Goal: Navigation & Orientation: Find specific page/section

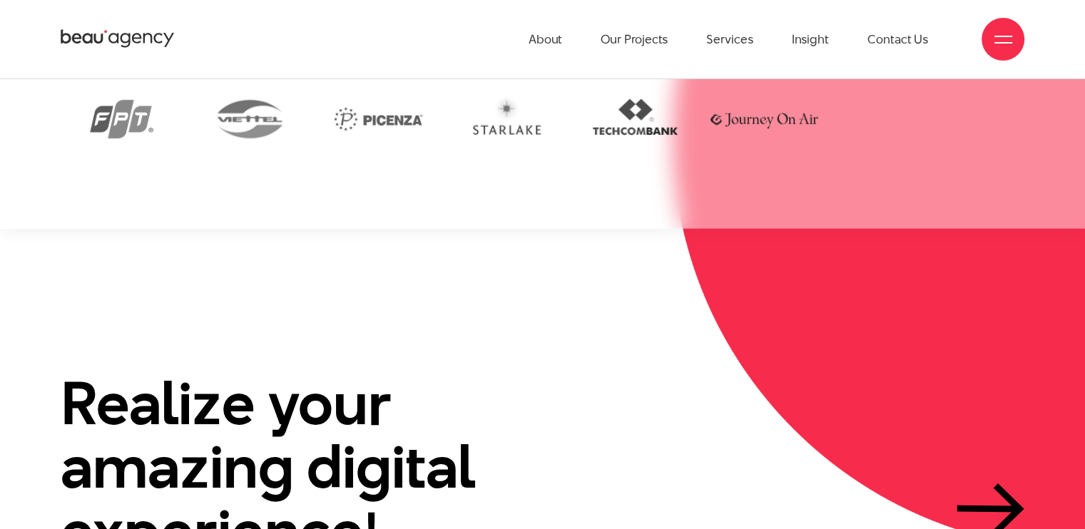
scroll to position [2762, 0]
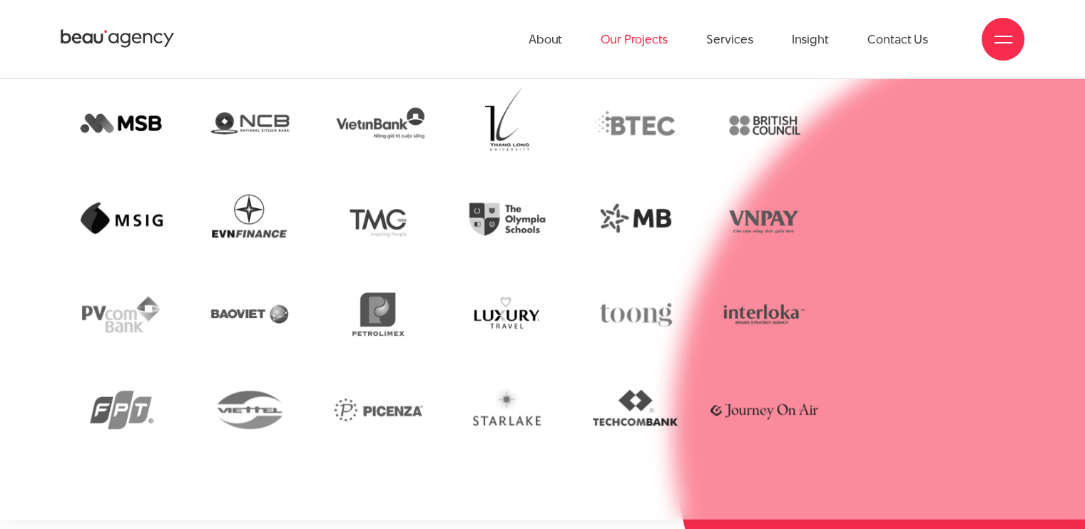
click at [657, 47] on link "Our Projects" at bounding box center [633, 39] width 67 height 78
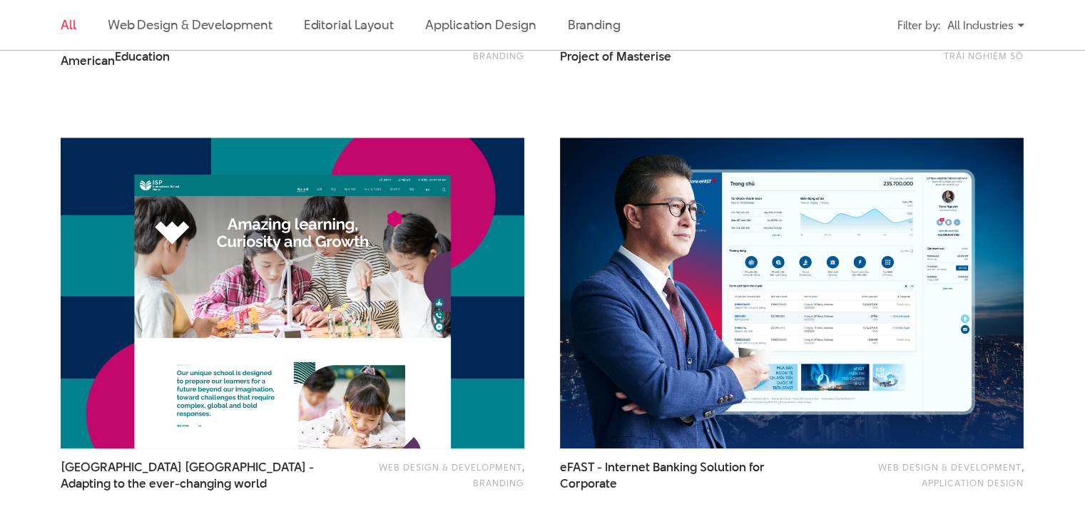
scroll to position [1331, 0]
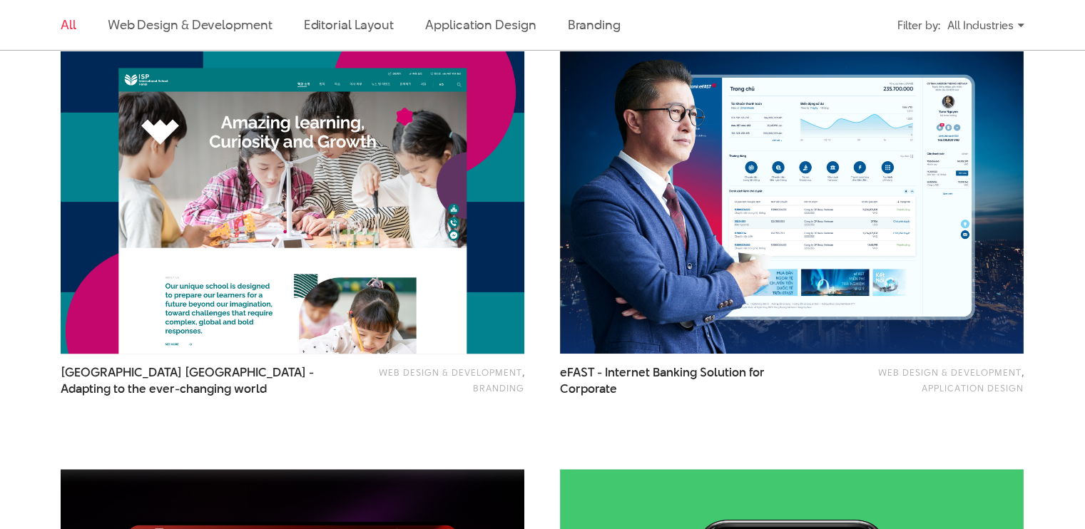
click at [252, 273] on img at bounding box center [293, 198] width 510 height 342
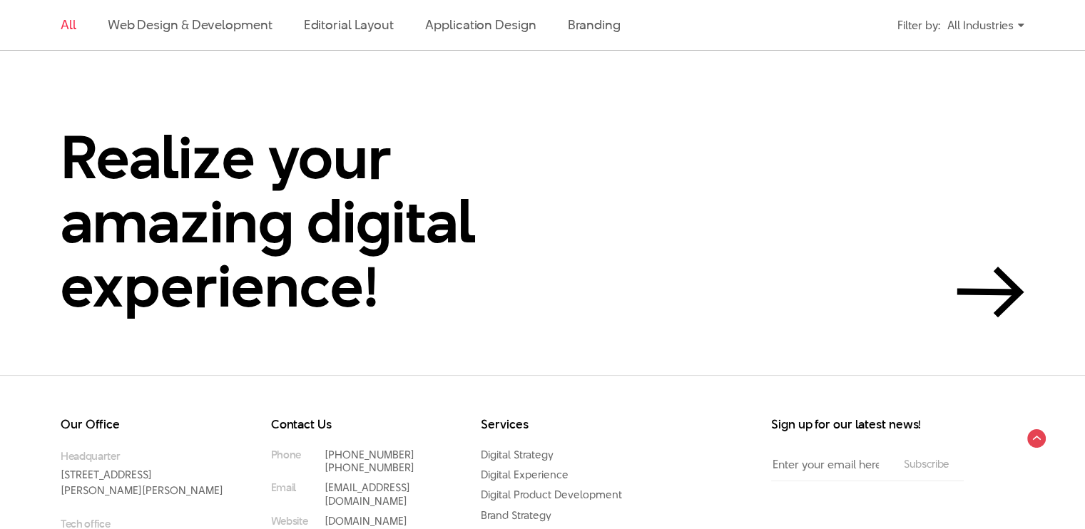
scroll to position [3378, 0]
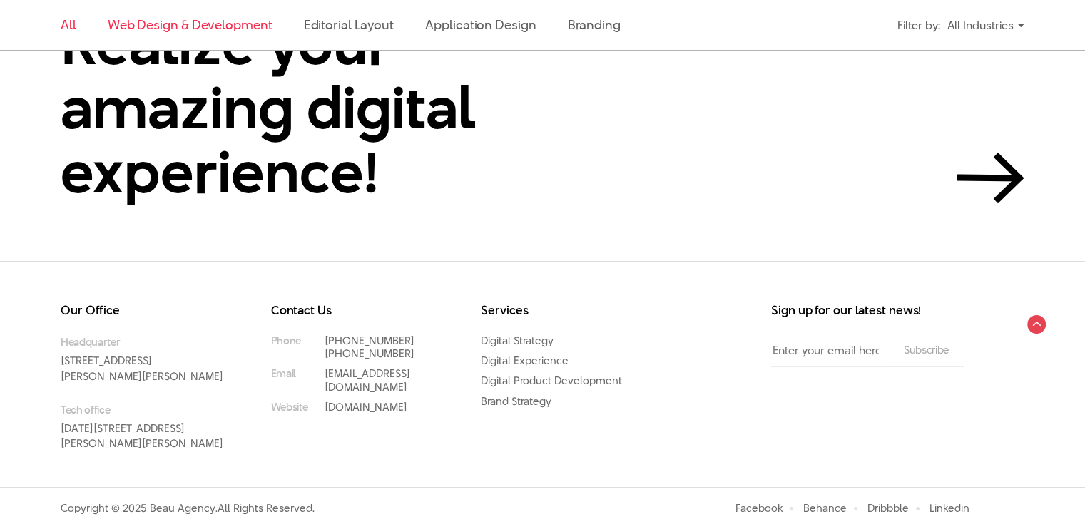
click at [145, 22] on link "Web Design & Development" at bounding box center [190, 25] width 165 height 18
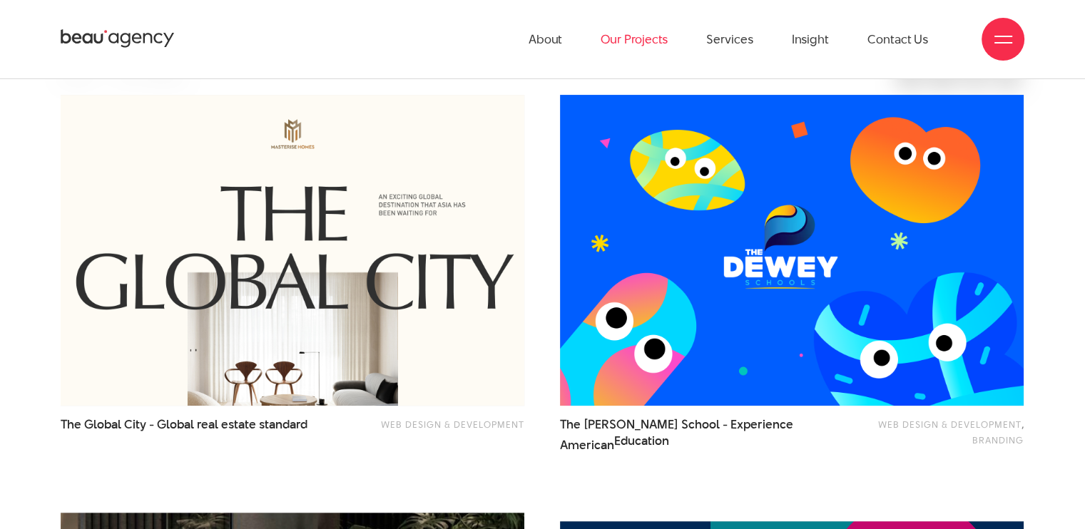
scroll to position [431, 0]
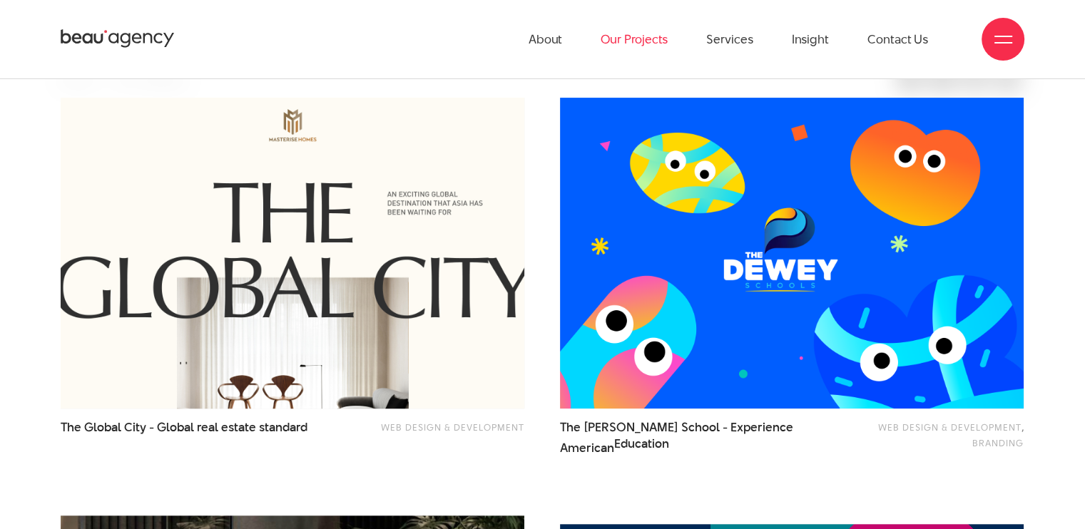
click at [223, 142] on img at bounding box center [293, 253] width 510 height 342
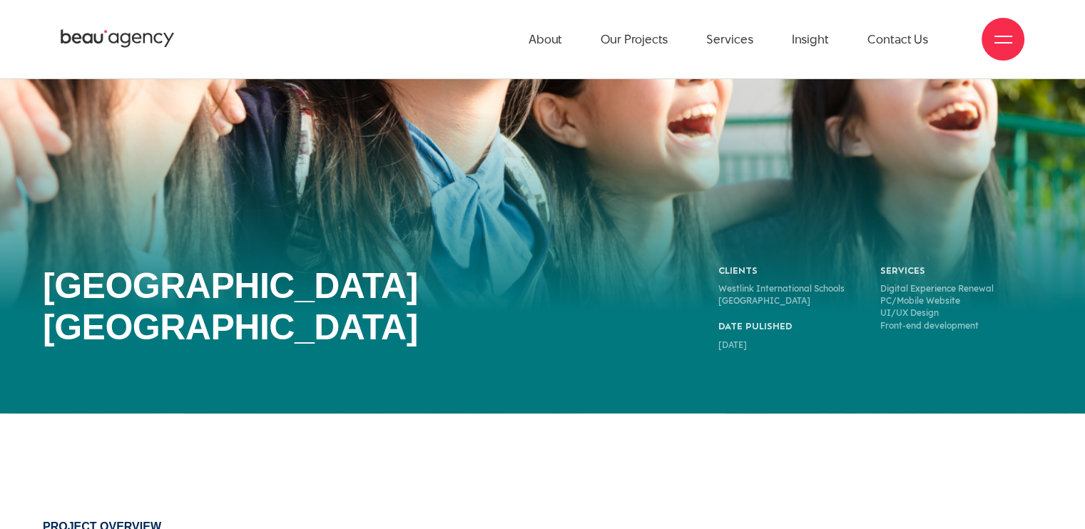
scroll to position [145, 0]
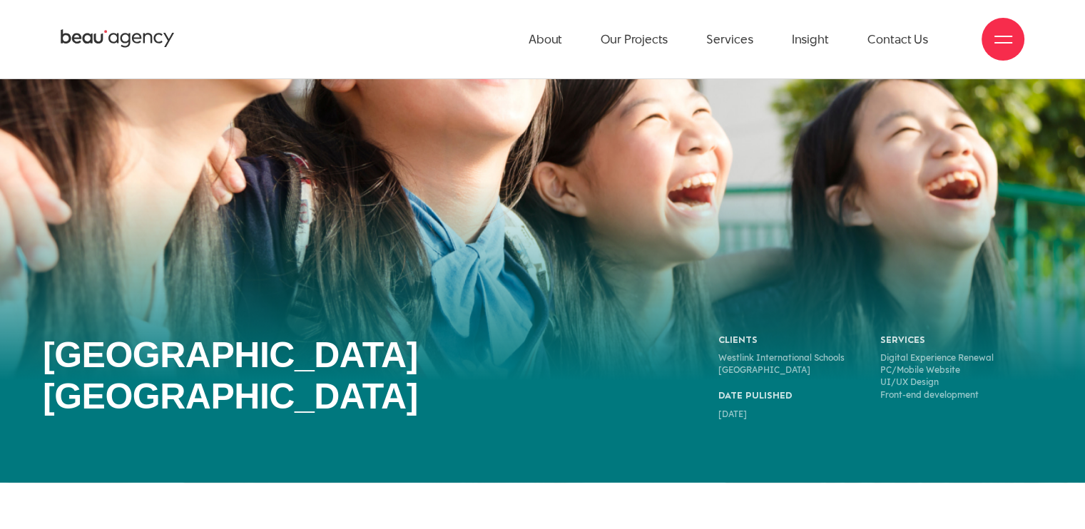
drag, startPoint x: 892, startPoint y: 354, endPoint x: 964, endPoint y: 415, distance: 94.6
click at [964, 415] on div "Clients Westlink International Schools Hanoi Date Pulished 11/09/2021 Services …" at bounding box center [880, 377] width 324 height 86
click at [964, 415] on div "Services Digital Experience Renewal PC/Mobile Website UI/UX Design Front-end de…" at bounding box center [961, 377] width 162 height 86
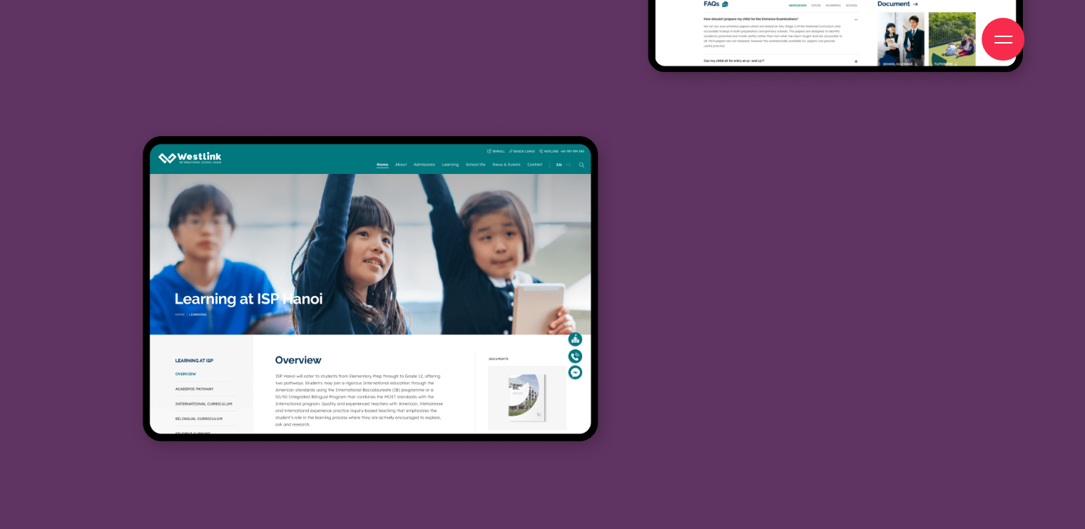
scroll to position [11173, 0]
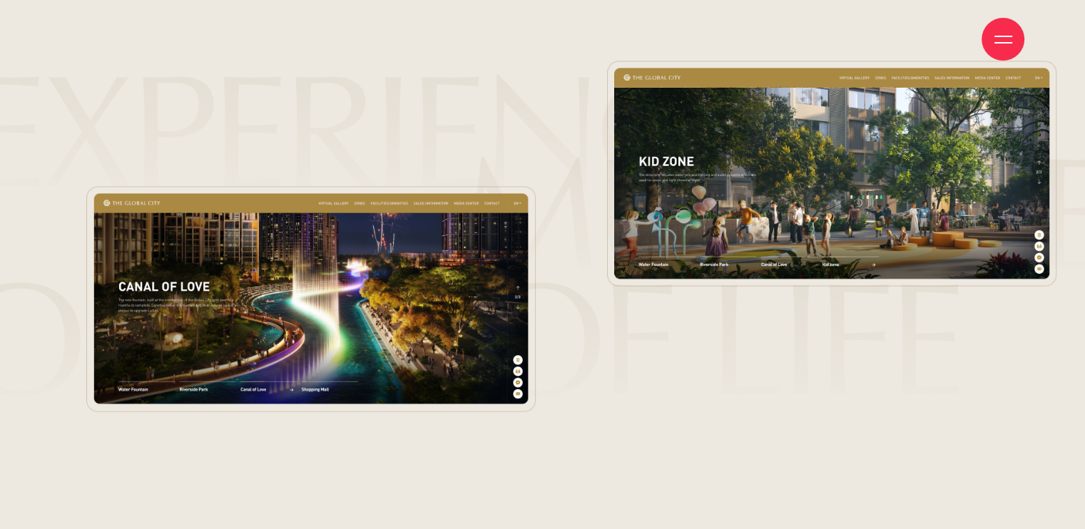
scroll to position [10077, 0]
